Goal: Check status: Check status

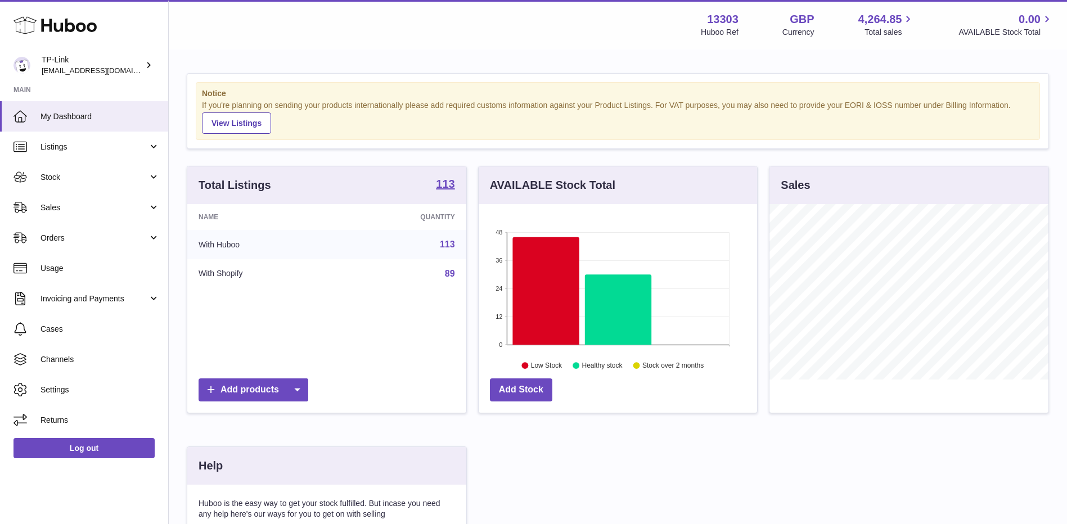
scroll to position [175, 278]
click at [85, 212] on span "Sales" at bounding box center [93, 207] width 107 height 11
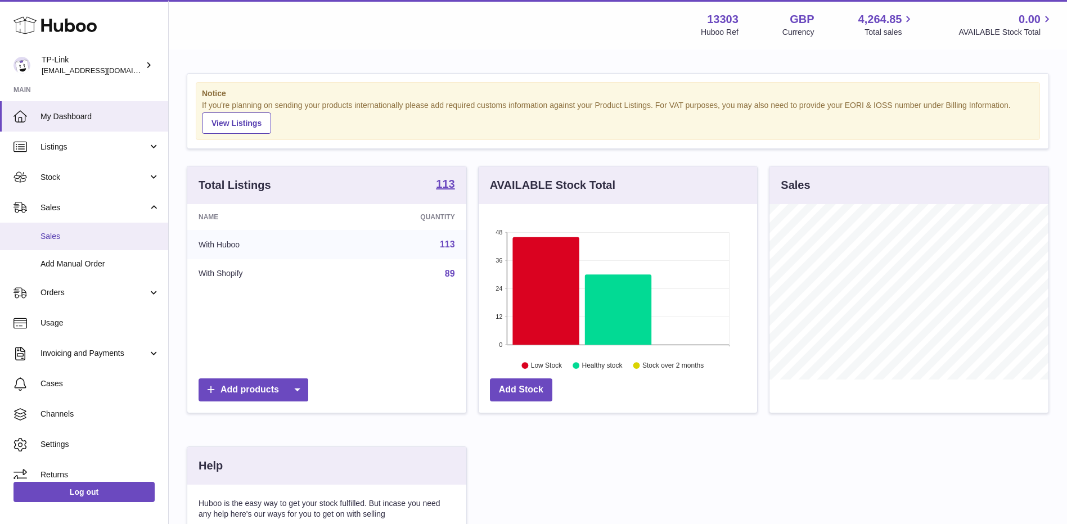
click at [87, 239] on span "Sales" at bounding box center [99, 236] width 119 height 11
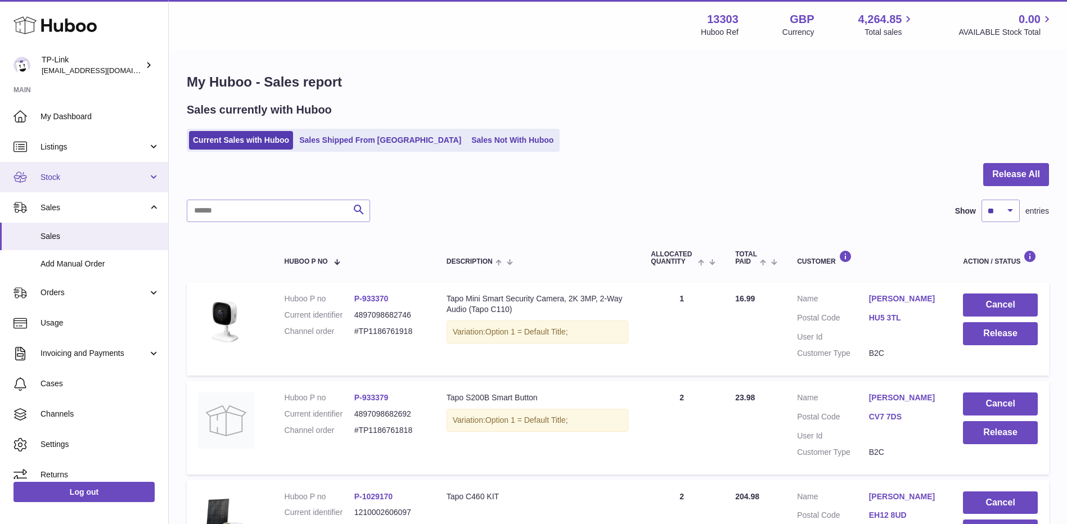
click at [72, 174] on span "Stock" at bounding box center [93, 177] width 107 height 11
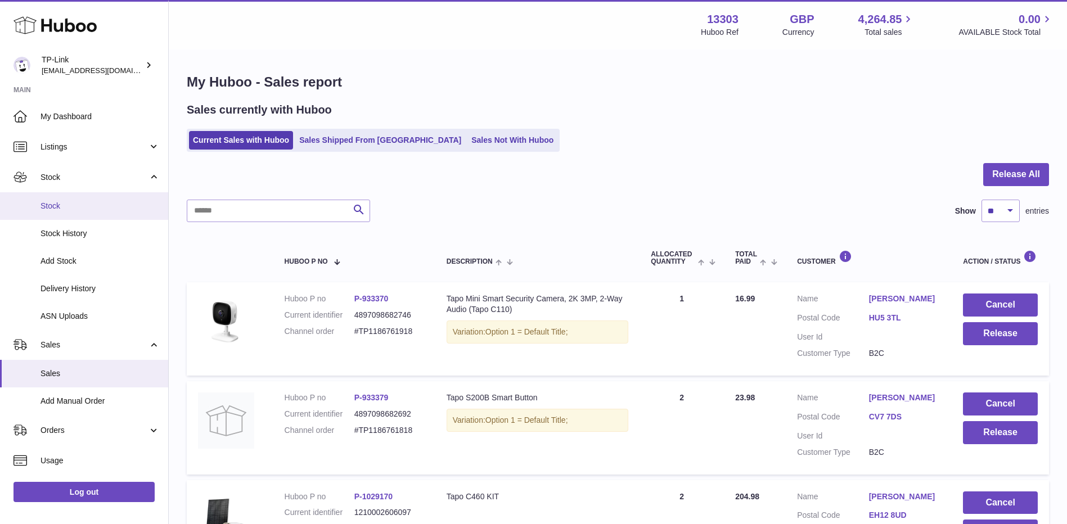
click at [71, 208] on span "Stock" at bounding box center [99, 206] width 119 height 11
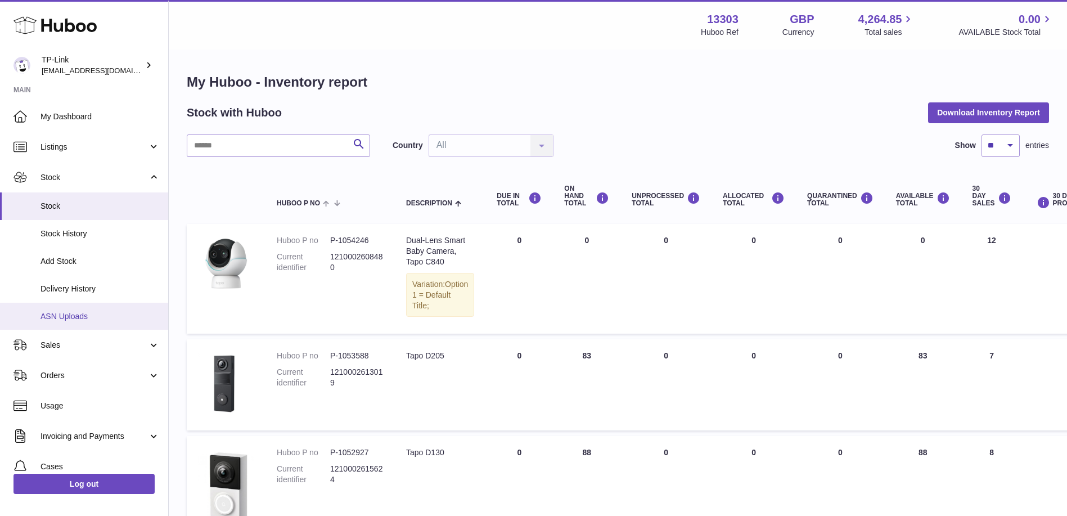
click at [75, 309] on link "ASN Uploads" at bounding box center [84, 317] width 168 height 28
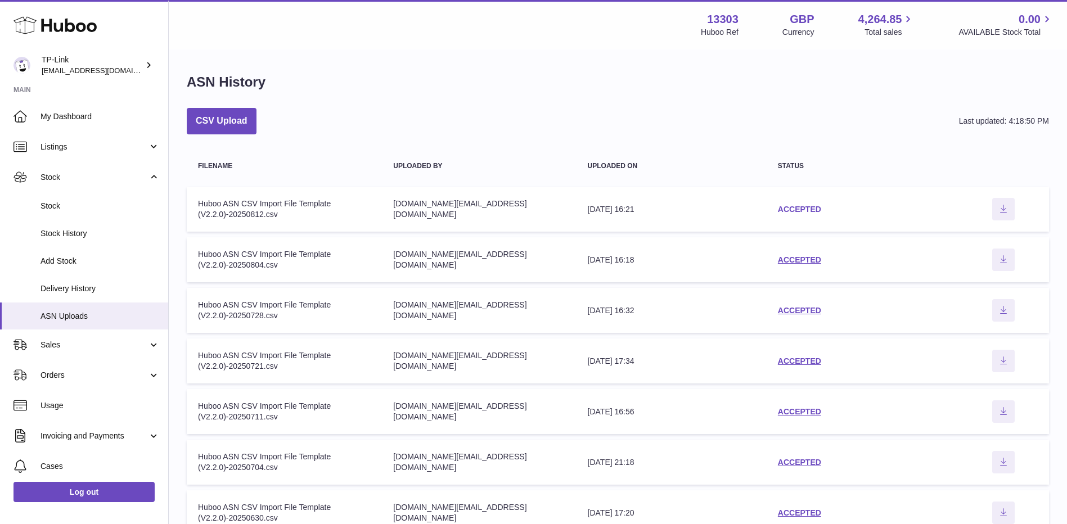
click at [790, 211] on link "ACCEPTED" at bounding box center [799, 209] width 43 height 9
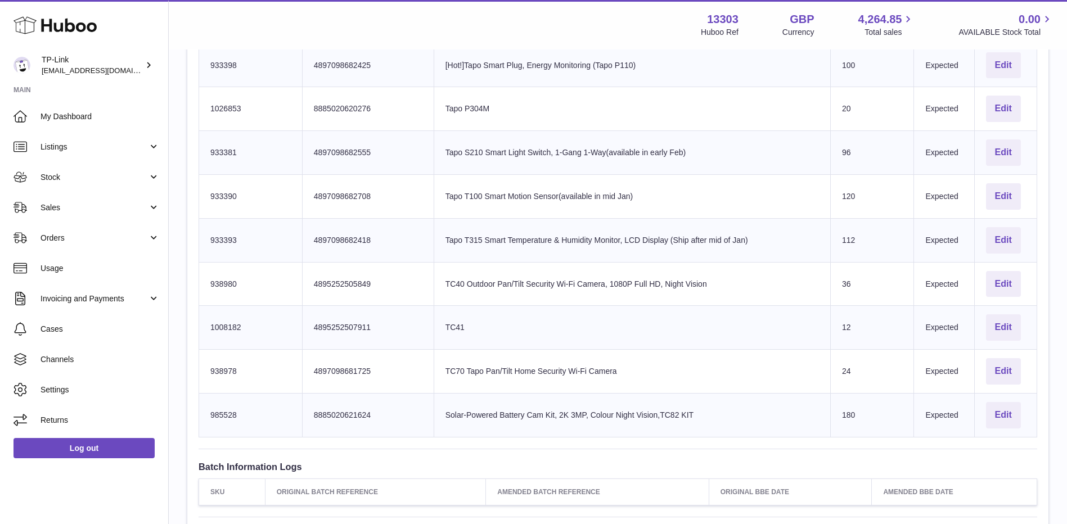
scroll to position [1575, 0]
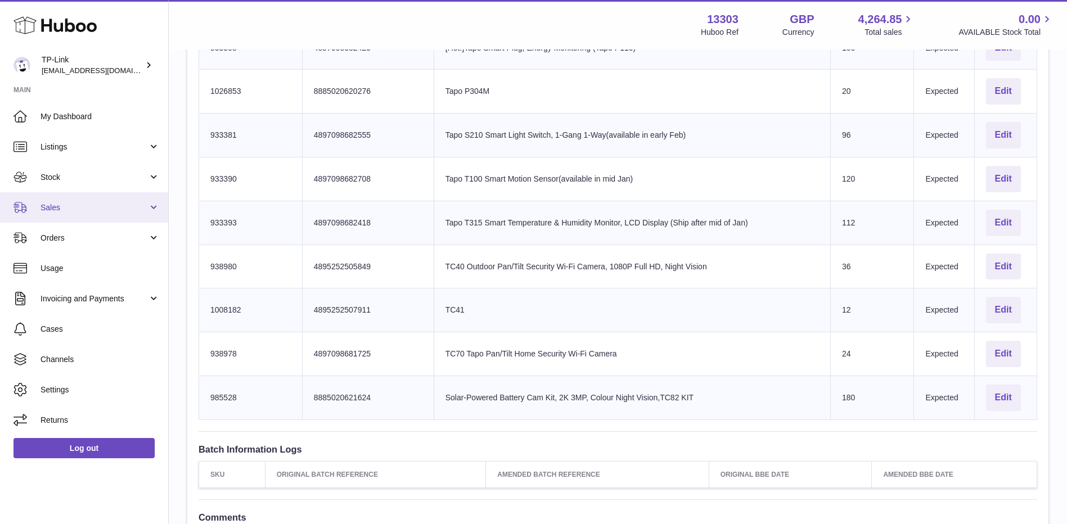
click at [138, 211] on span "Sales" at bounding box center [93, 207] width 107 height 11
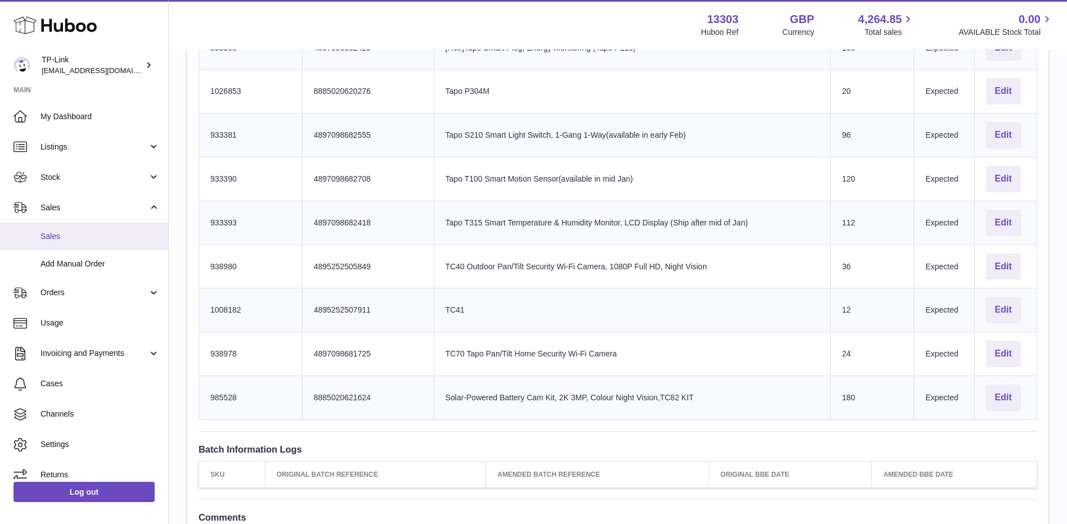
click at [105, 231] on span "Sales" at bounding box center [99, 236] width 119 height 11
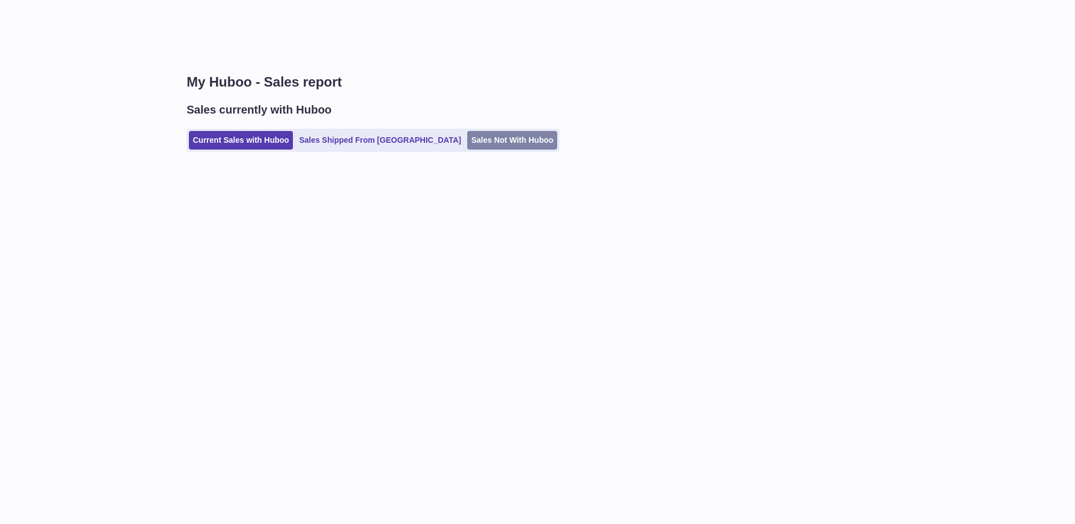
click at [467, 144] on link "Sales Not With Huboo" at bounding box center [512, 140] width 90 height 19
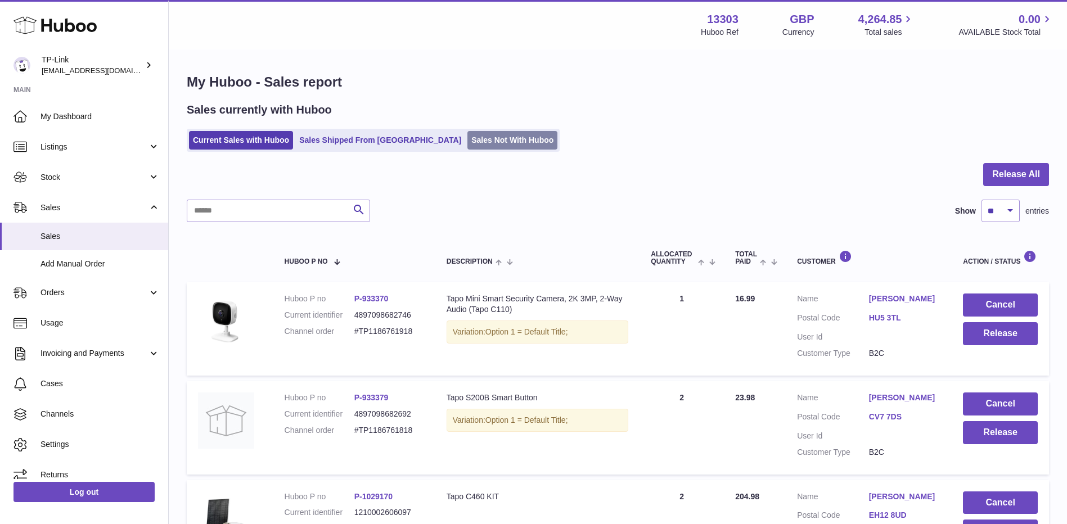
click at [467, 141] on link "Sales Not With Huboo" at bounding box center [512, 140] width 90 height 19
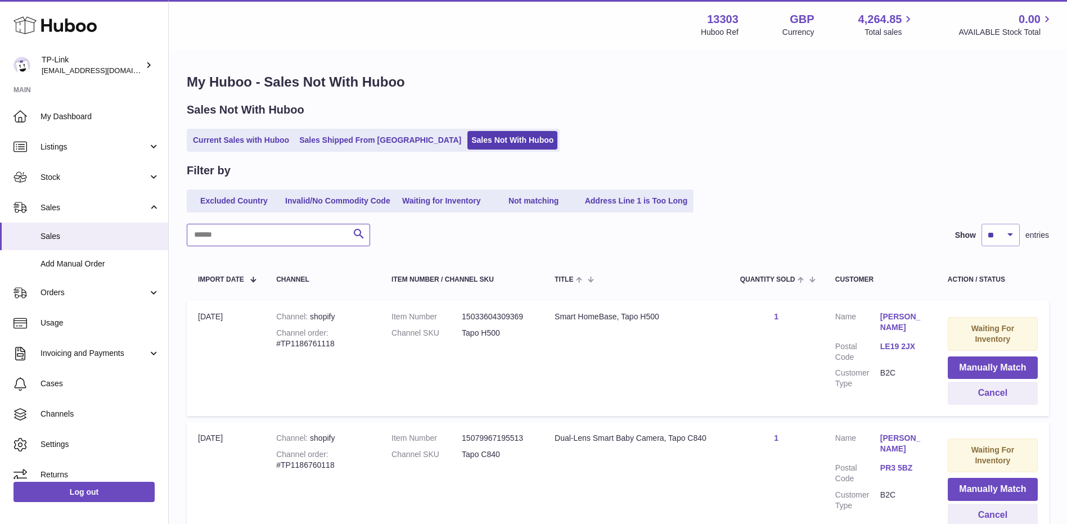
click at [319, 237] on input "text" at bounding box center [278, 235] width 183 height 22
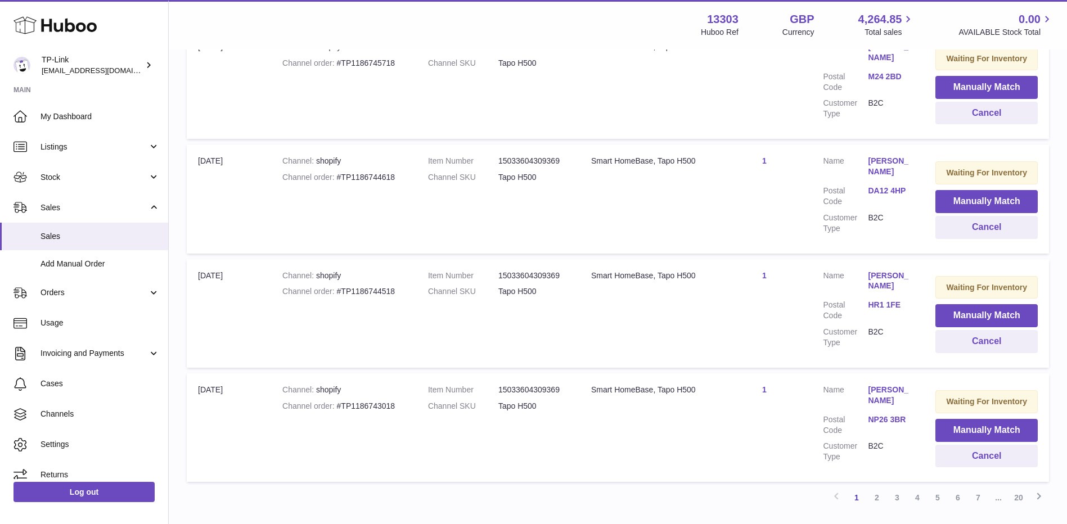
scroll to position [1021, 0]
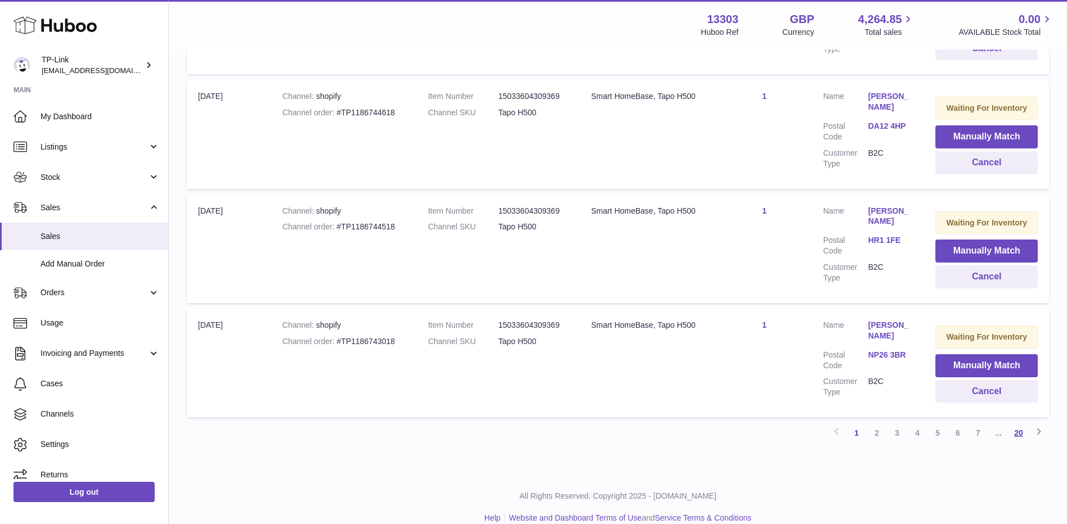
type input "****"
click at [1020, 423] on link "20" at bounding box center [1019, 433] width 20 height 20
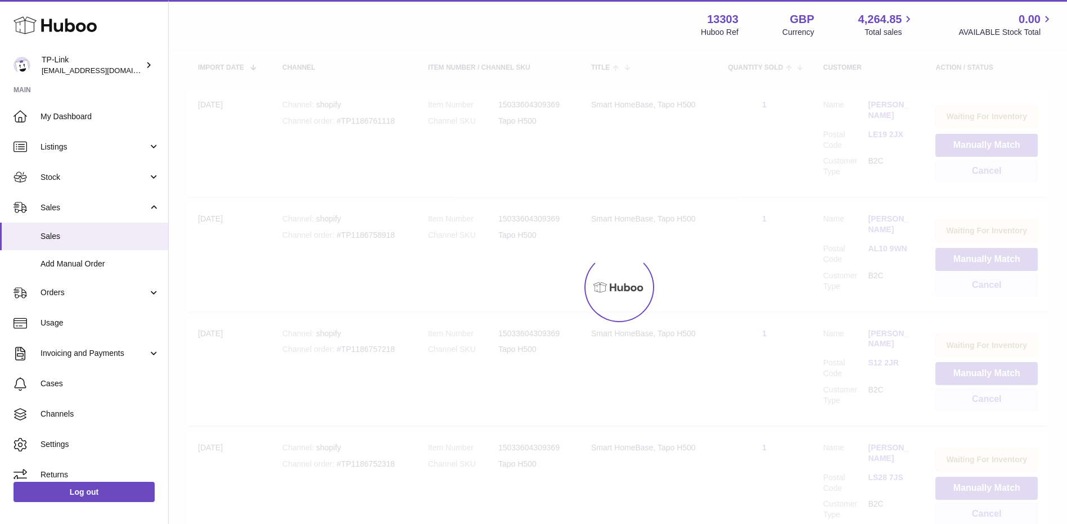
scroll to position [51, 0]
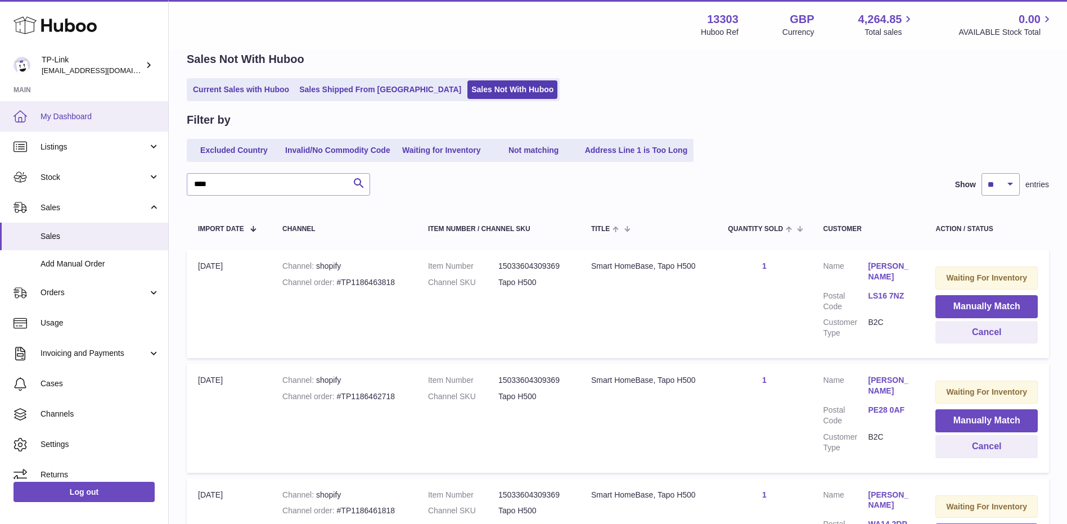
click at [116, 123] on link "My Dashboard" at bounding box center [84, 116] width 168 height 30
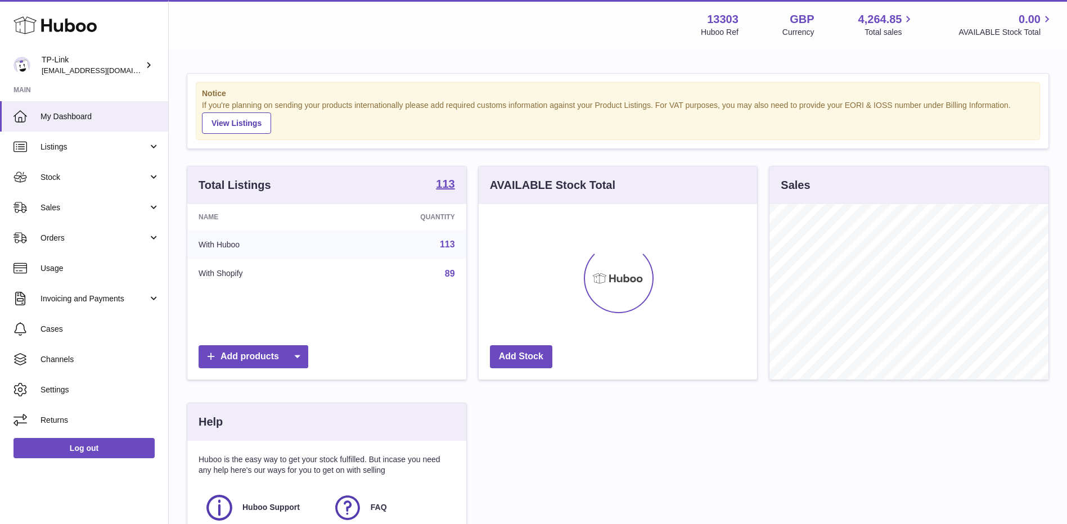
scroll to position [175, 278]
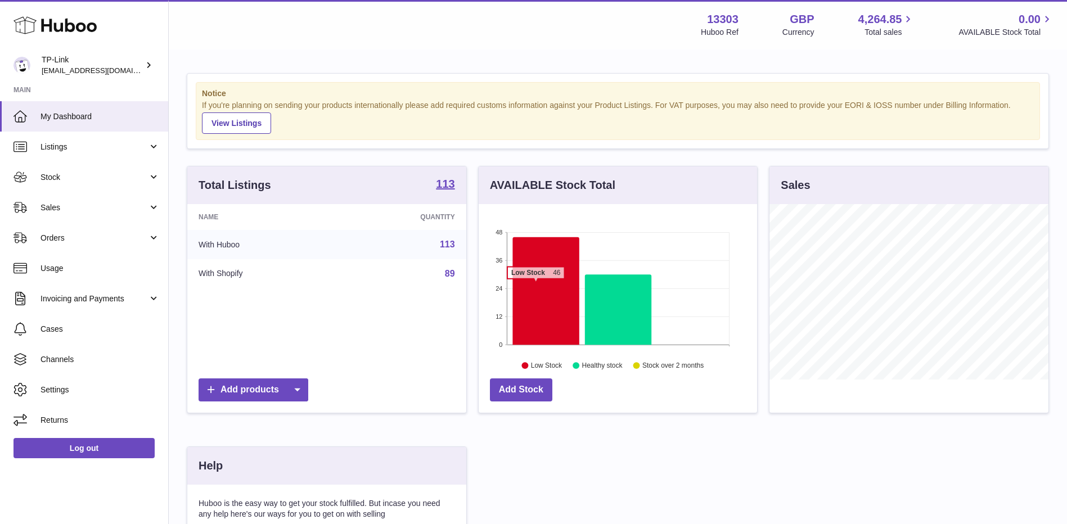
click at [535, 285] on icon at bounding box center [545, 291] width 67 height 108
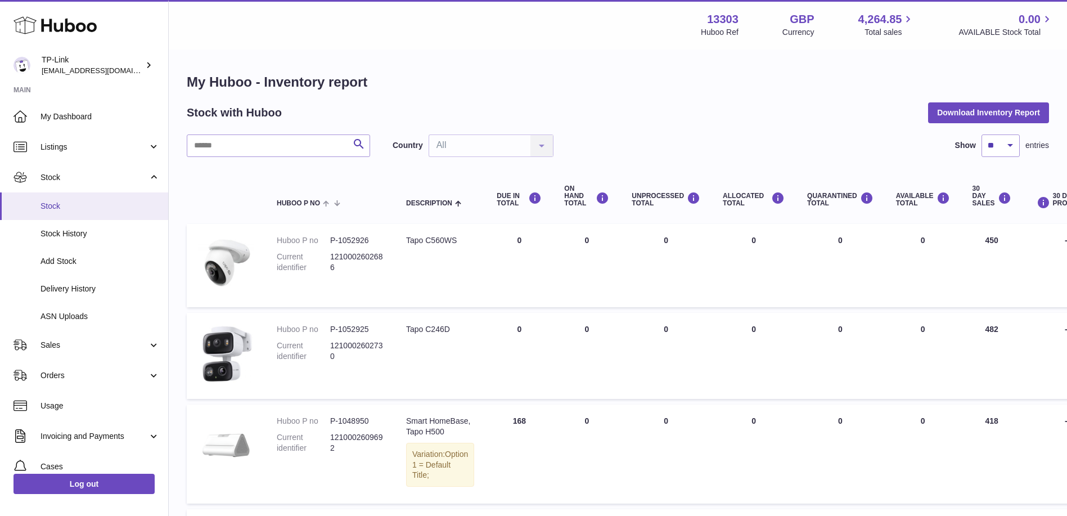
click at [82, 206] on span "Stock" at bounding box center [99, 206] width 119 height 11
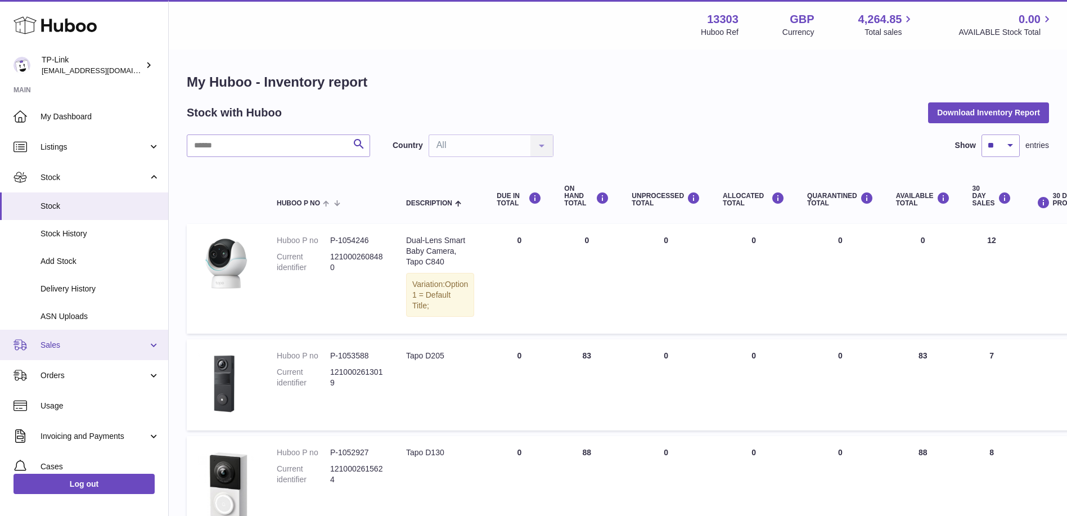
click at [91, 342] on span "Sales" at bounding box center [93, 345] width 107 height 11
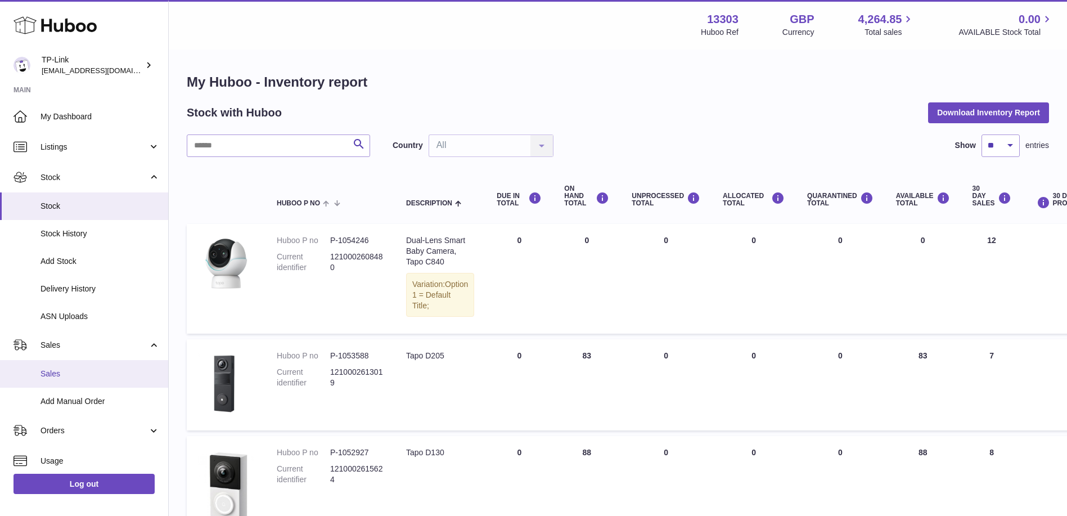
click at [85, 377] on span "Sales" at bounding box center [99, 373] width 119 height 11
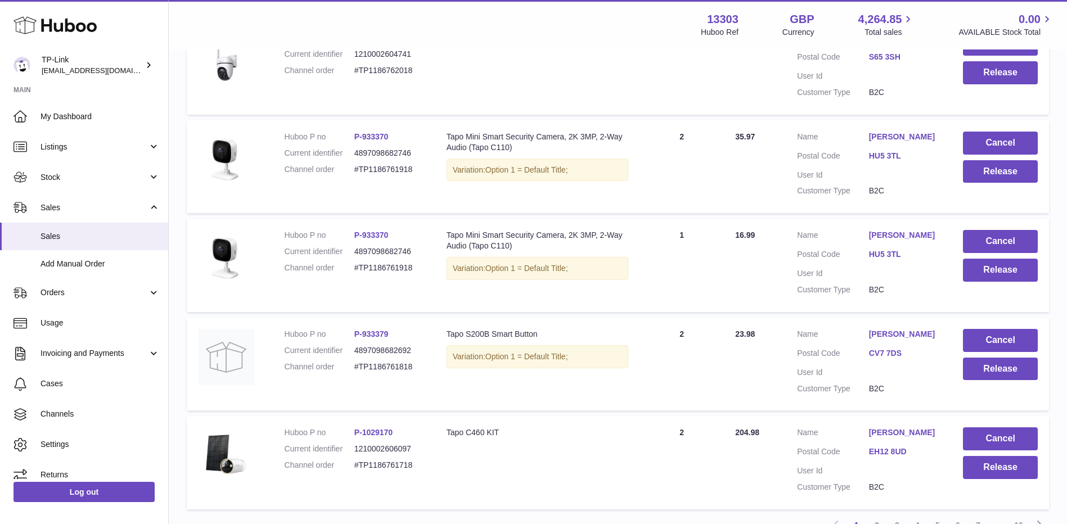
scroll to position [863, 0]
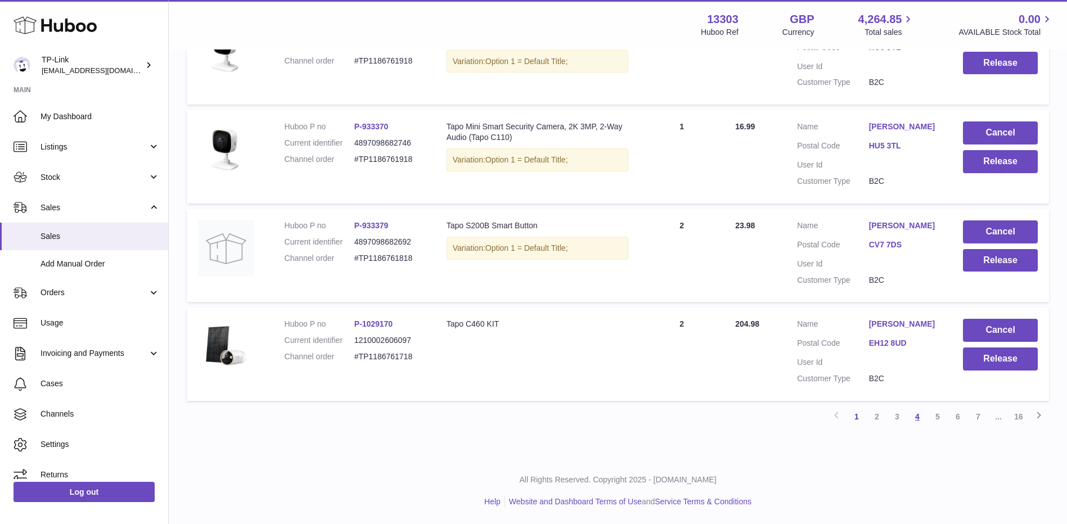
click at [920, 418] on link "4" at bounding box center [917, 417] width 20 height 20
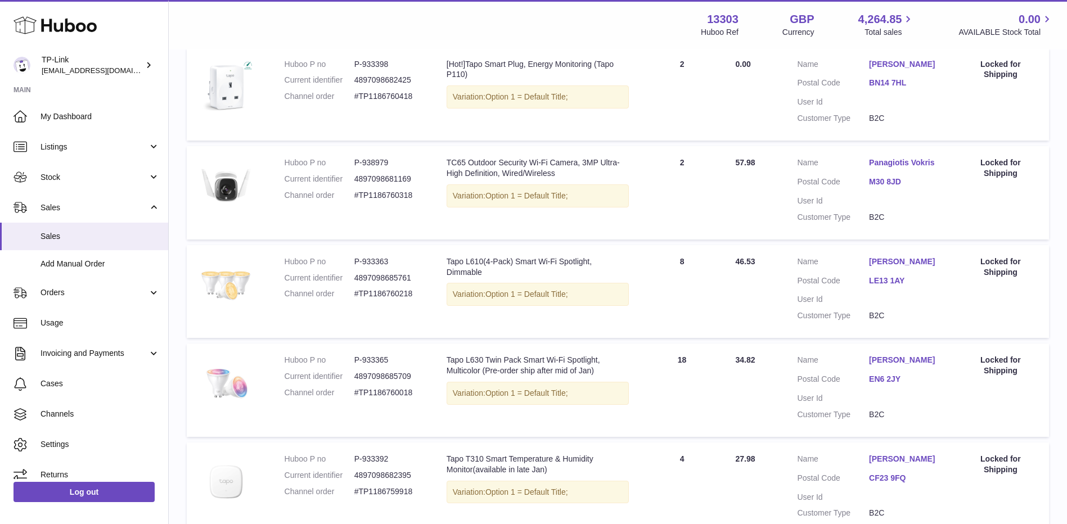
scroll to position [444, 0]
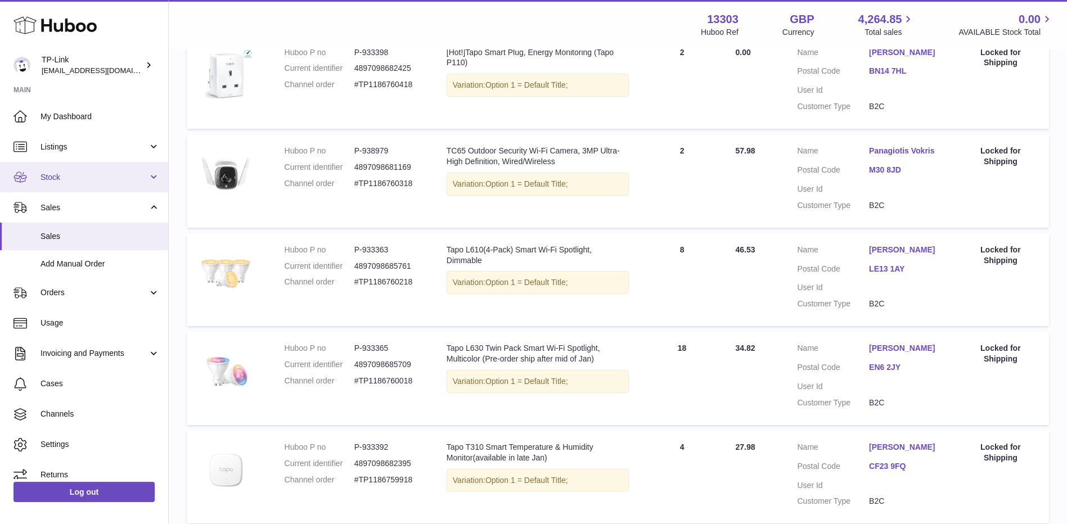
click at [105, 185] on link "Stock" at bounding box center [84, 177] width 168 height 30
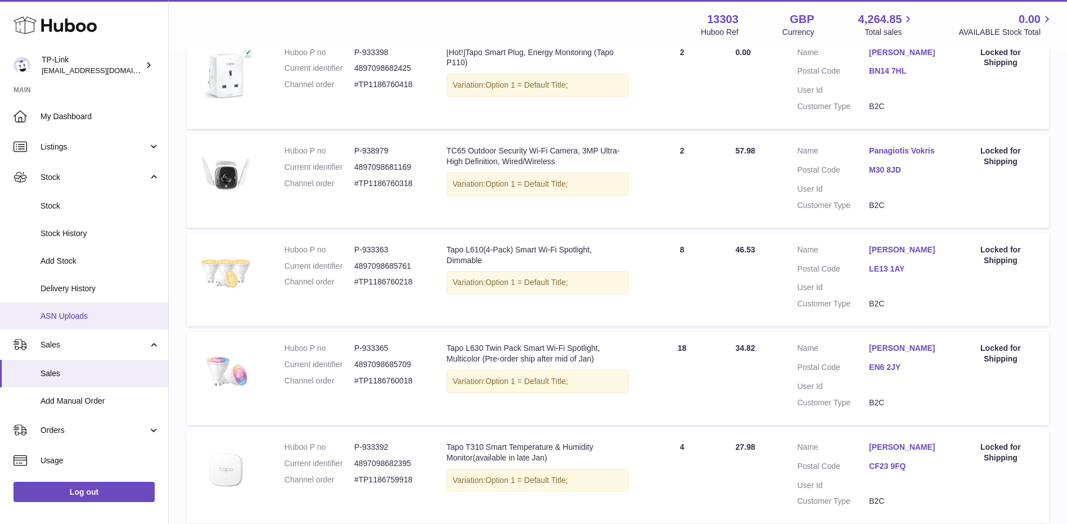
click at [105, 312] on span "ASN Uploads" at bounding box center [99, 316] width 119 height 11
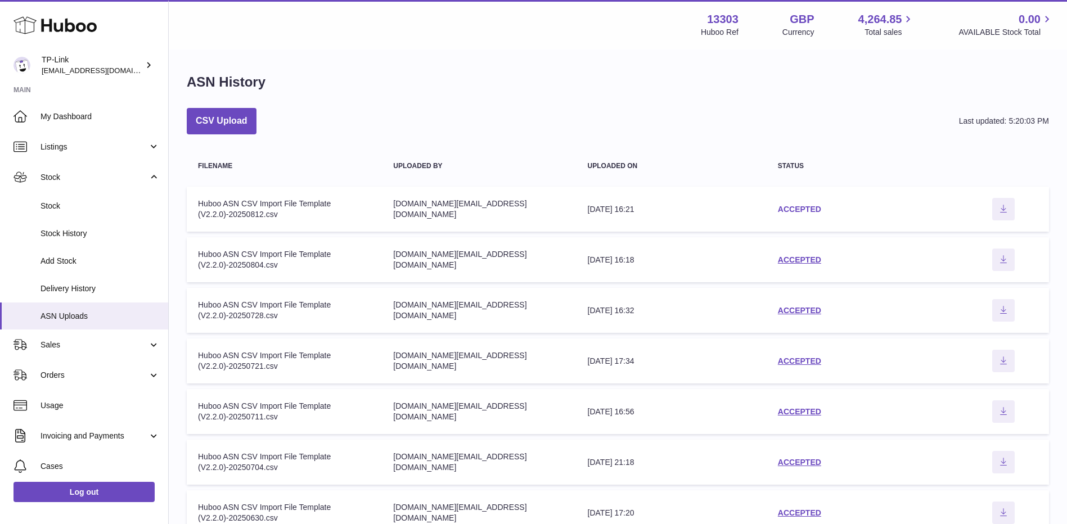
click at [788, 208] on link "ACCEPTED" at bounding box center [799, 209] width 43 height 9
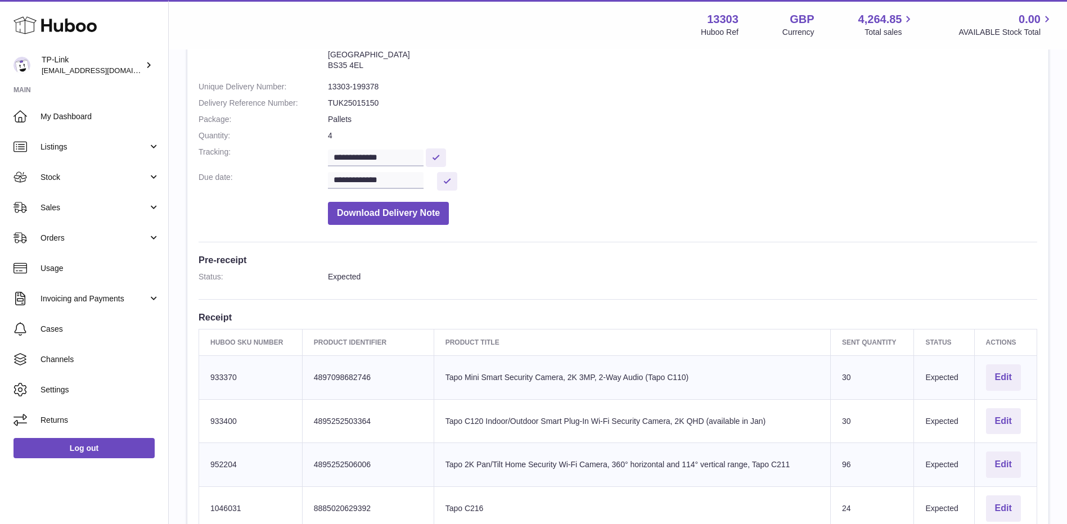
scroll to position [112, 0]
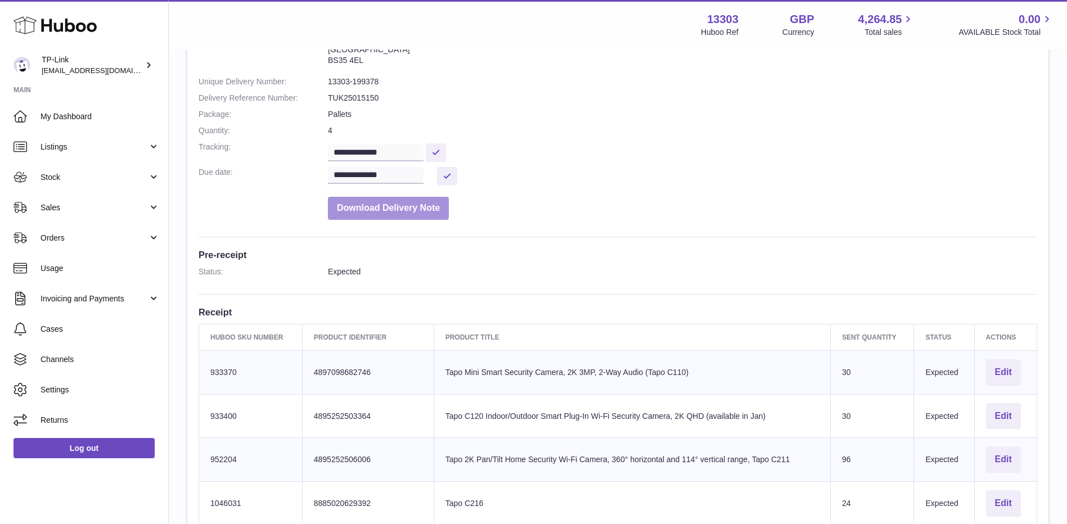
click at [408, 214] on button "Download Delivery Note" at bounding box center [388, 208] width 121 height 23
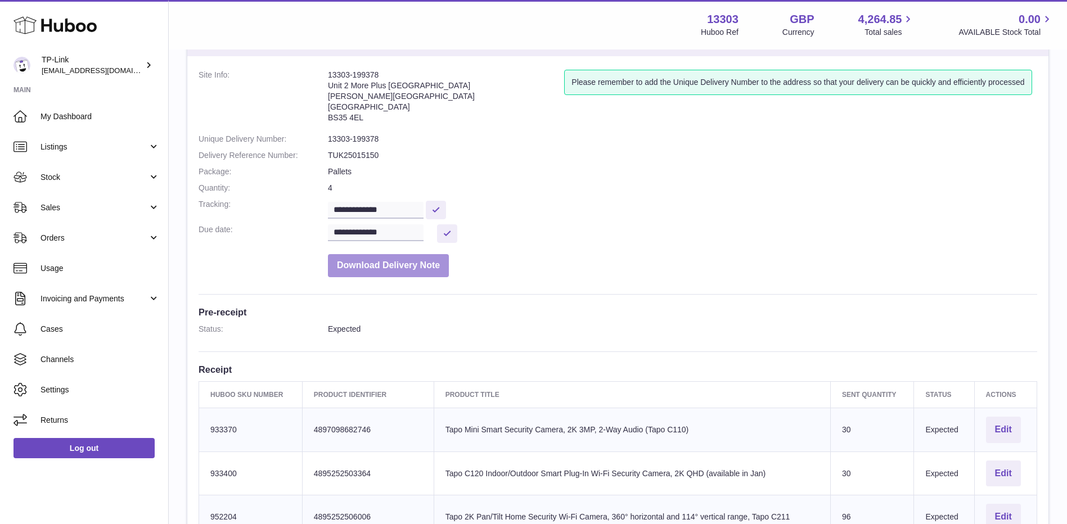
scroll to position [0, 0]
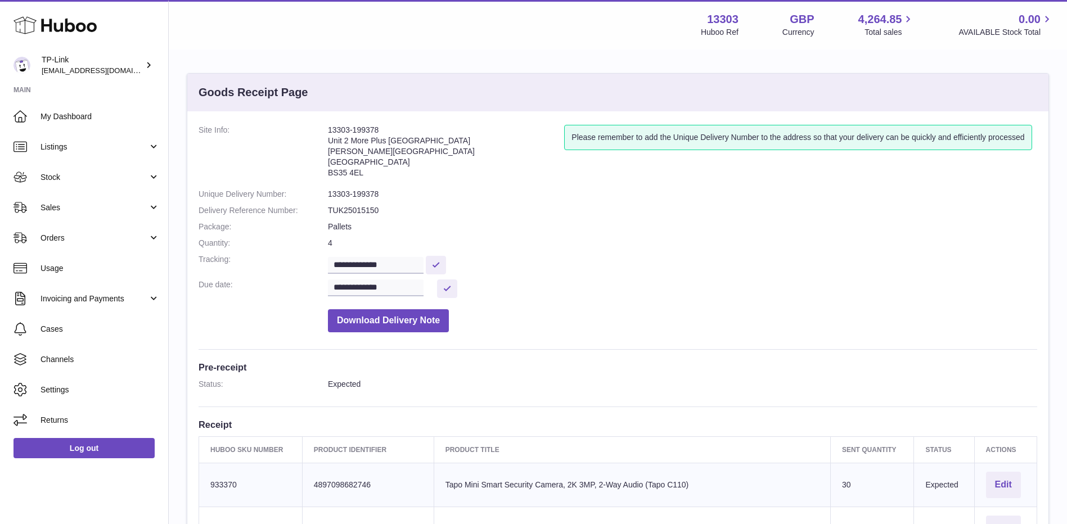
click at [474, 185] on dl "**********" at bounding box center [618, 231] width 839 height 213
